Goal: Task Accomplishment & Management: Manage account settings

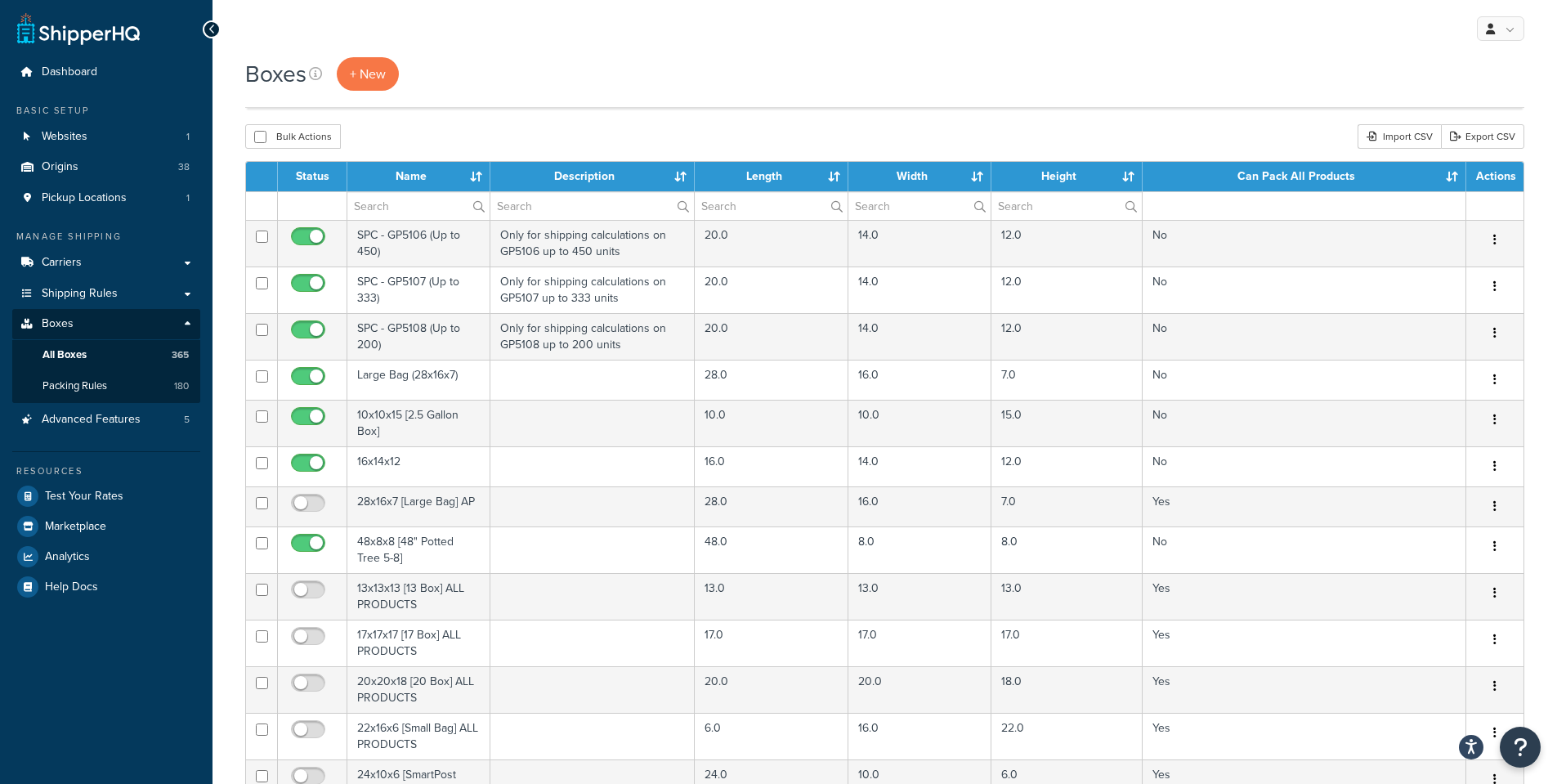
select select "100"
click at [92, 355] on link "All Boxes 365" at bounding box center [106, 355] width 188 height 30
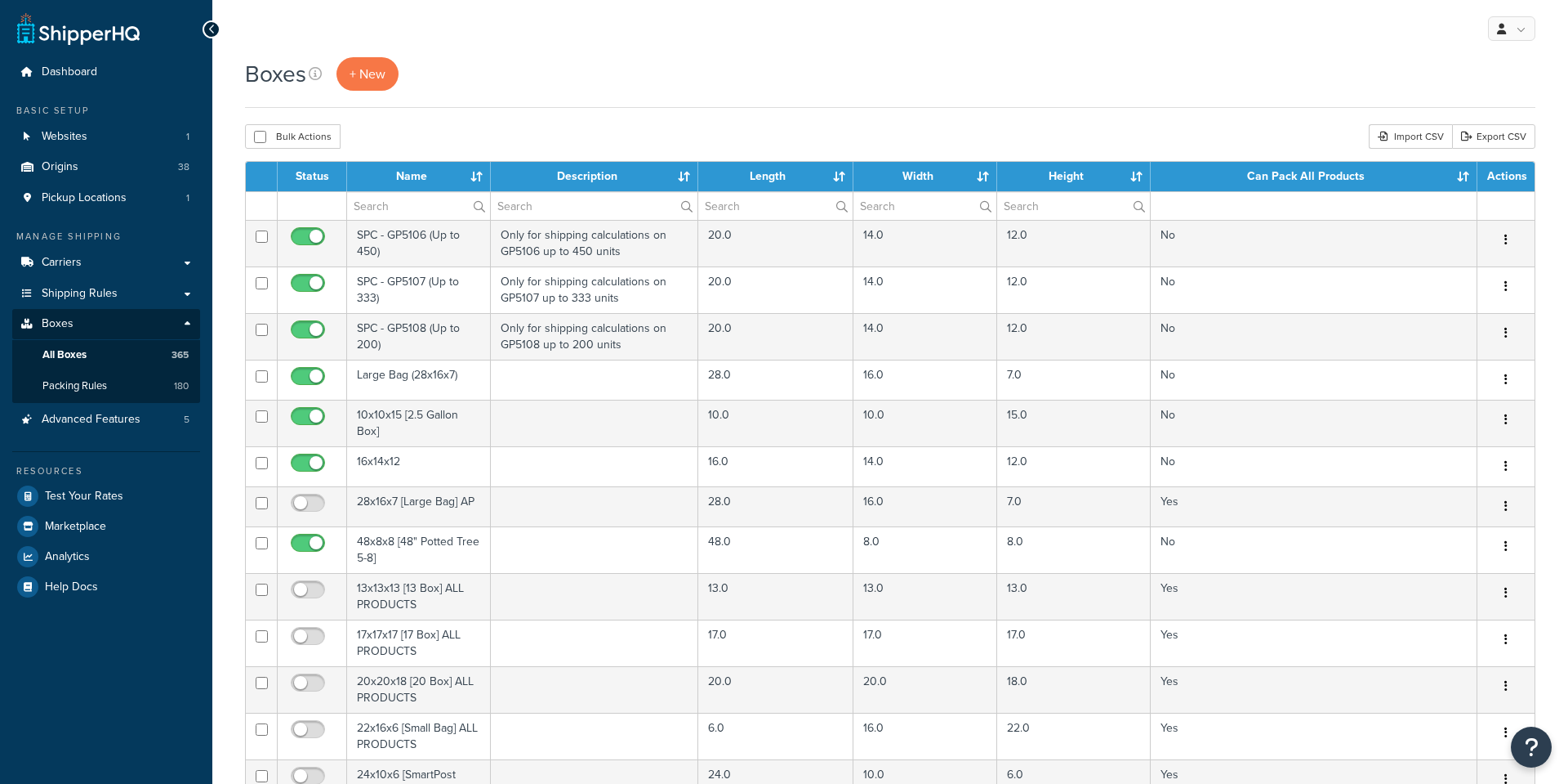
select select "100"
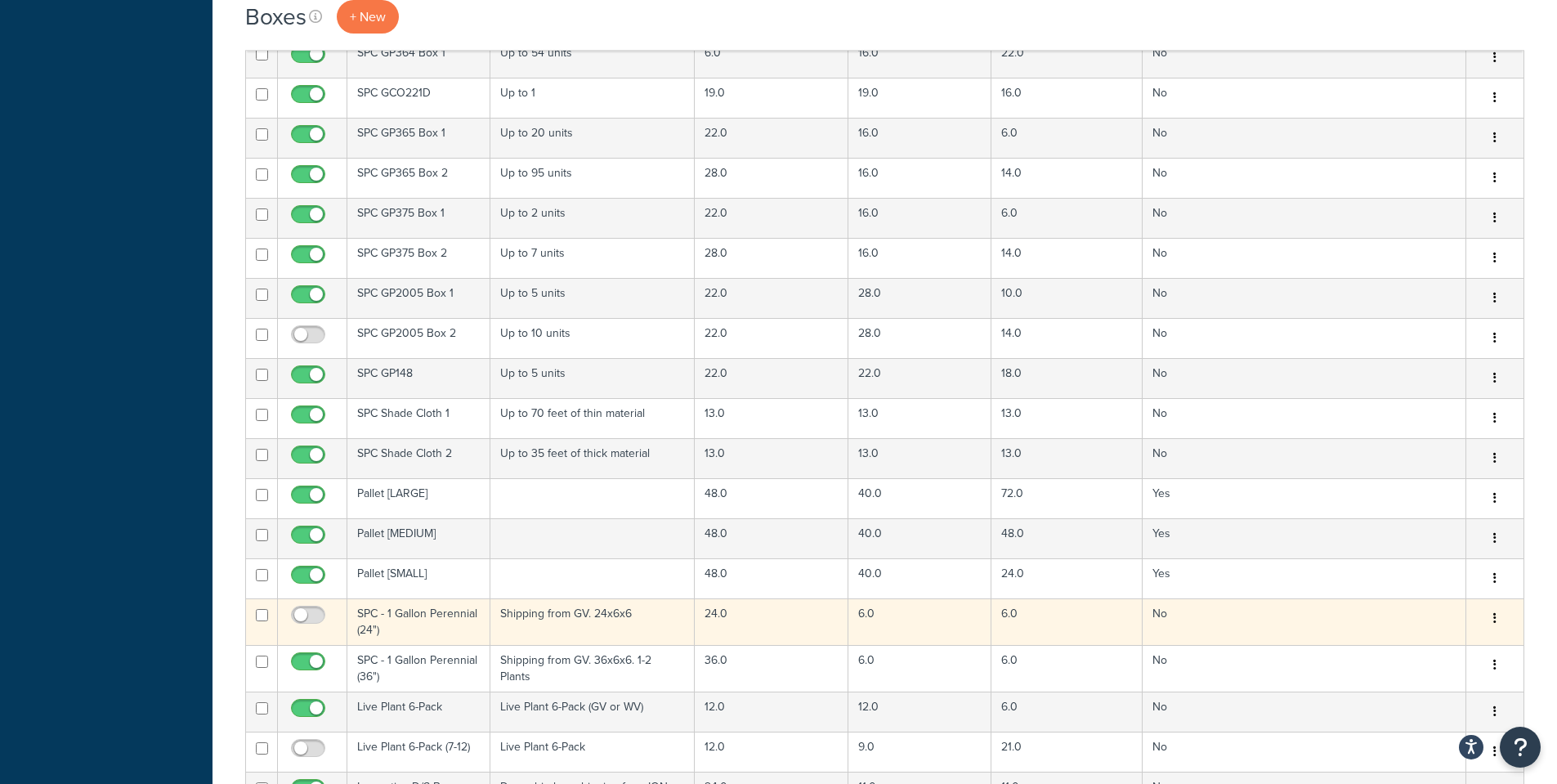
scroll to position [2942, 0]
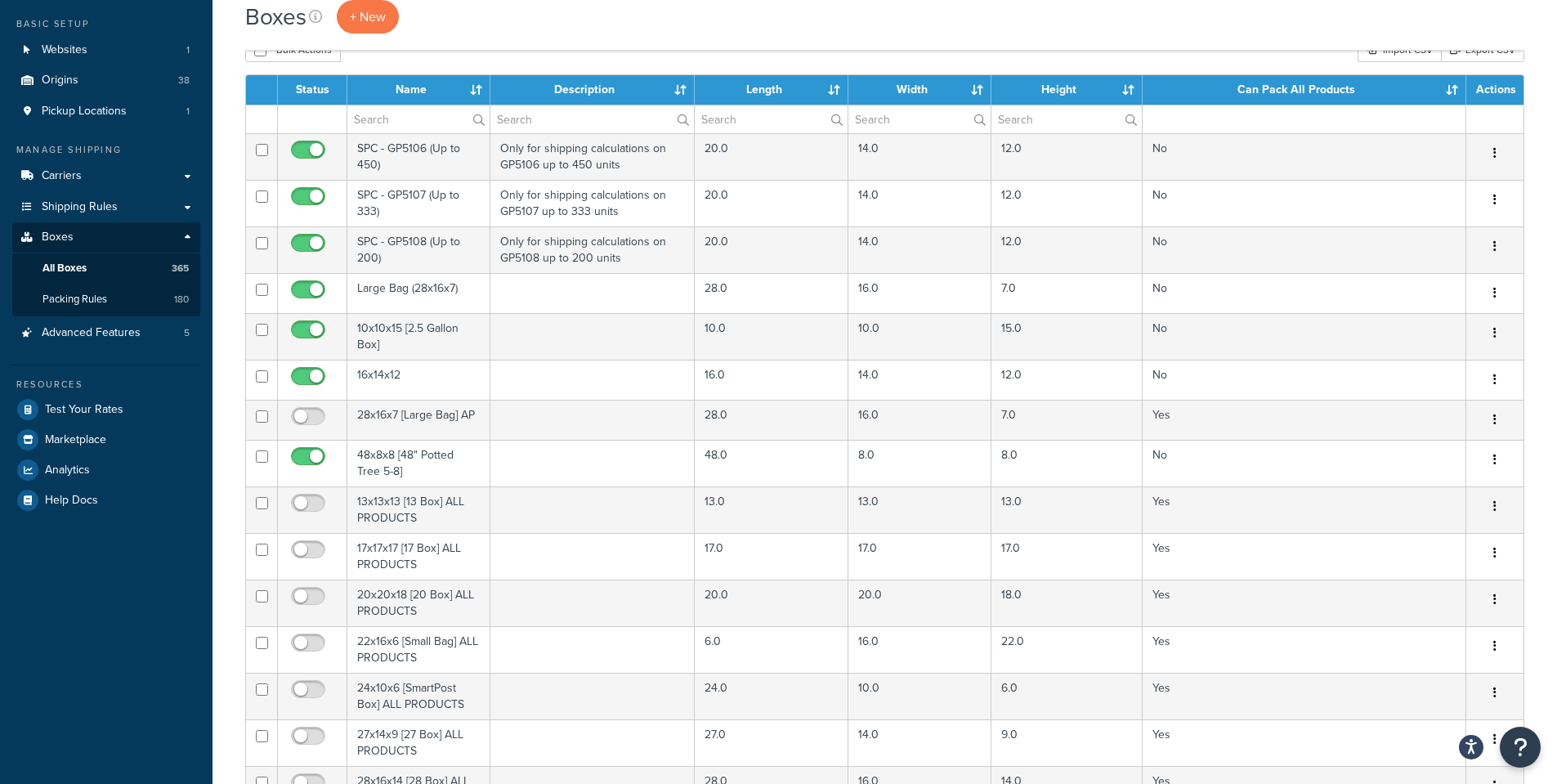
scroll to position [0, 0]
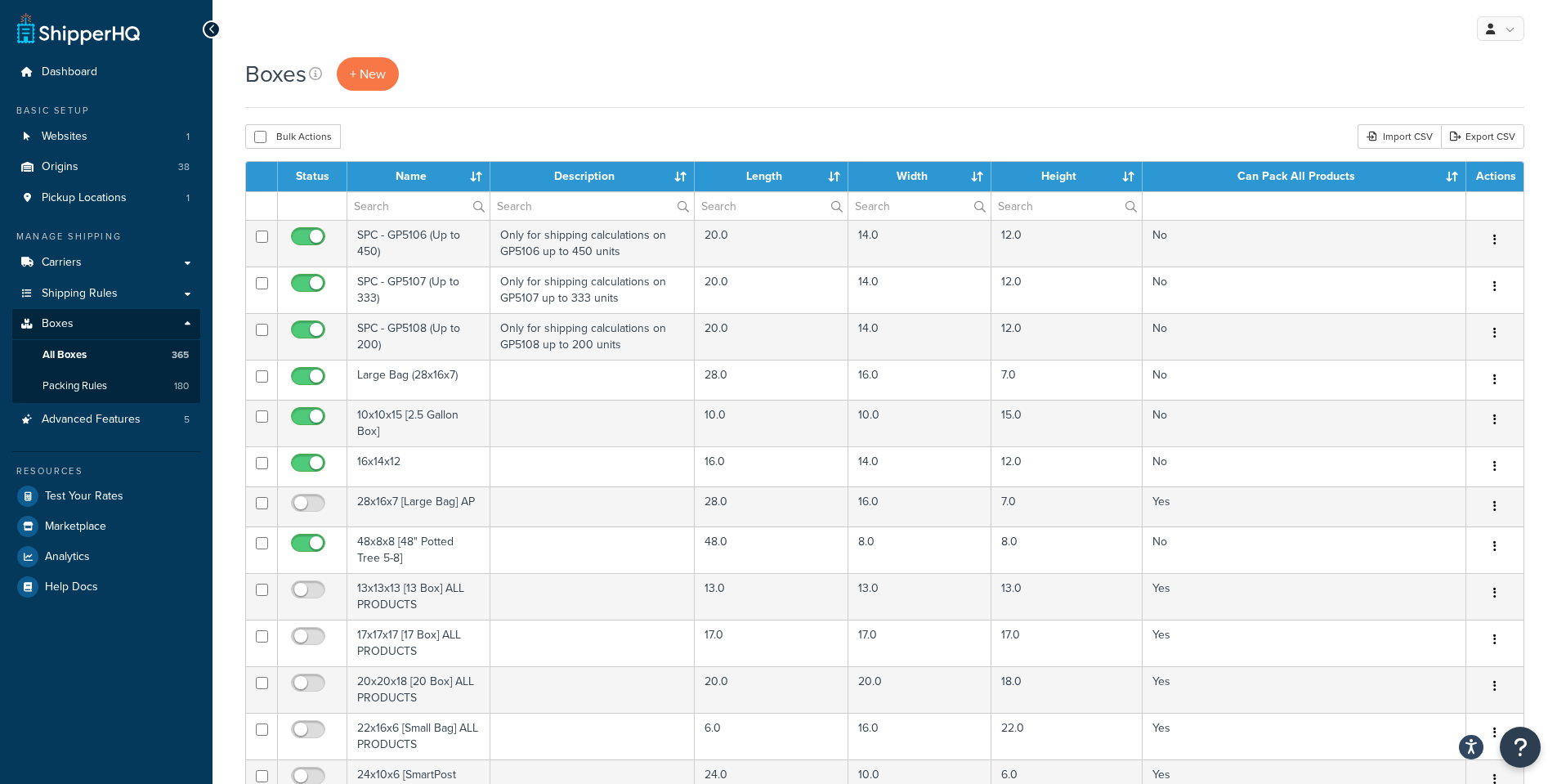
drag, startPoint x: 584, startPoint y: 68, endPoint x: 583, endPoint y: 59, distance: 9.1
click at [584, 68] on div "Boxes + New" at bounding box center [885, 74] width 1279 height 33
click at [727, 85] on div "Boxes + New" at bounding box center [885, 74] width 1279 height 33
